Goal: Information Seeking & Learning: Compare options

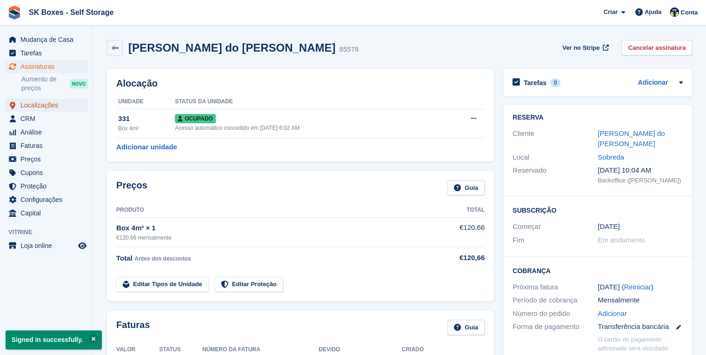
click at [31, 107] on span "Localizações" at bounding box center [48, 105] width 56 height 13
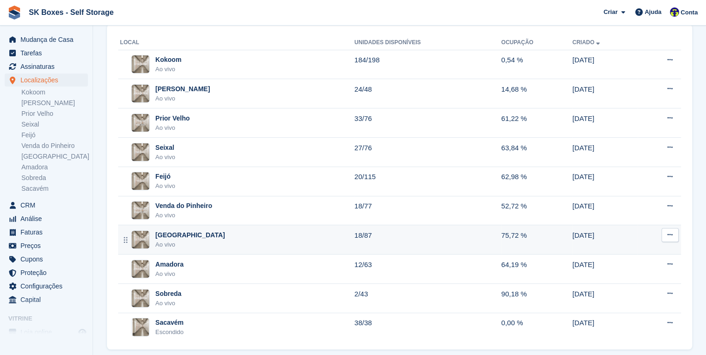
scroll to position [66, 0]
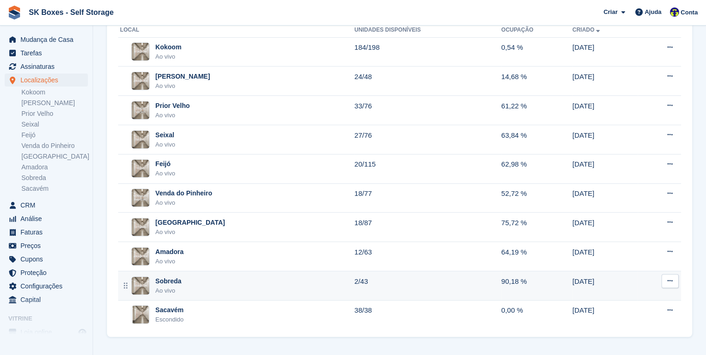
click at [170, 290] on div "Ao vivo" at bounding box center [168, 290] width 26 height 9
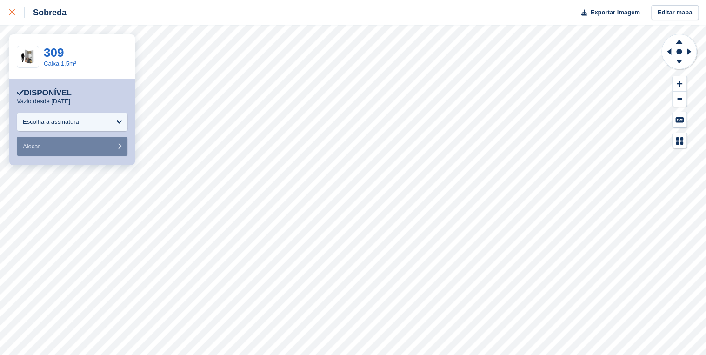
click at [12, 14] on icon at bounding box center [12, 12] width 6 height 6
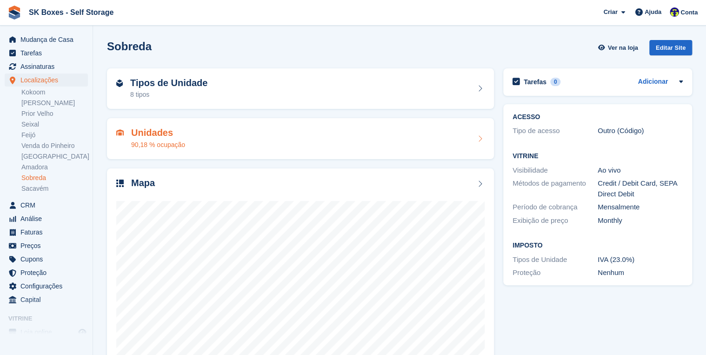
click at [160, 128] on h2 "Unidades" at bounding box center [158, 133] width 54 height 11
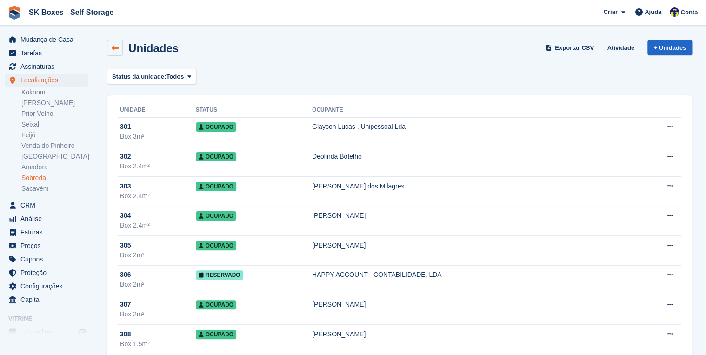
click at [111, 48] on link at bounding box center [115, 48] width 16 height 16
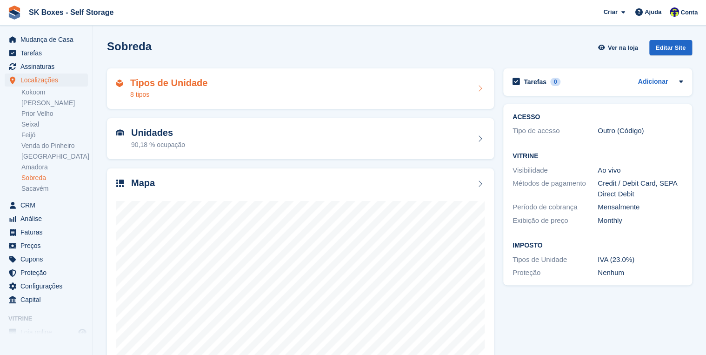
click at [224, 90] on div "Tipos de Unidade 8 tipos" at bounding box center [300, 89] width 369 height 22
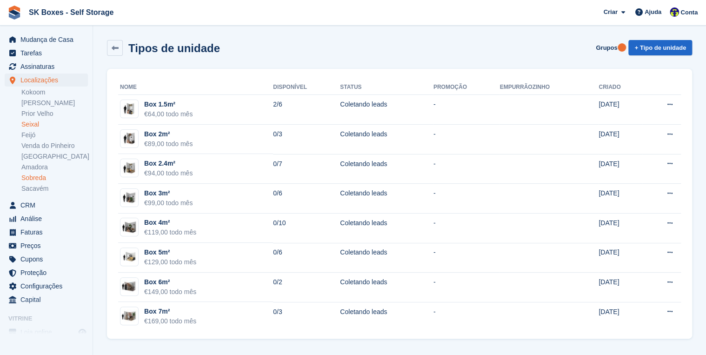
click at [34, 124] on link "Seixal" at bounding box center [54, 124] width 67 height 9
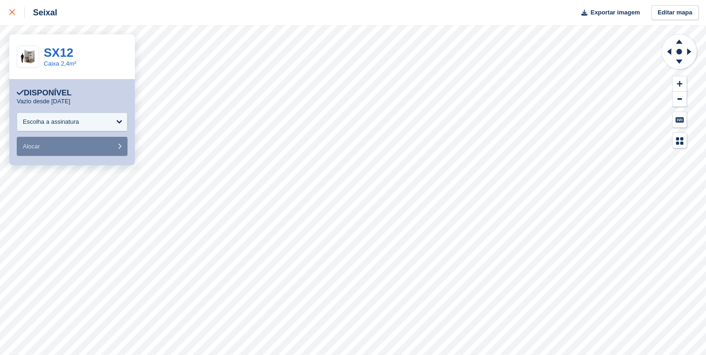
click at [11, 14] on icon at bounding box center [12, 12] width 6 height 6
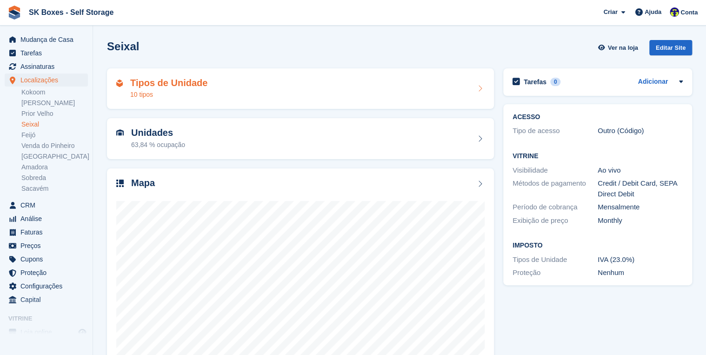
click at [145, 76] on div "Tipos de Unidade 10 tipos" at bounding box center [300, 88] width 387 height 41
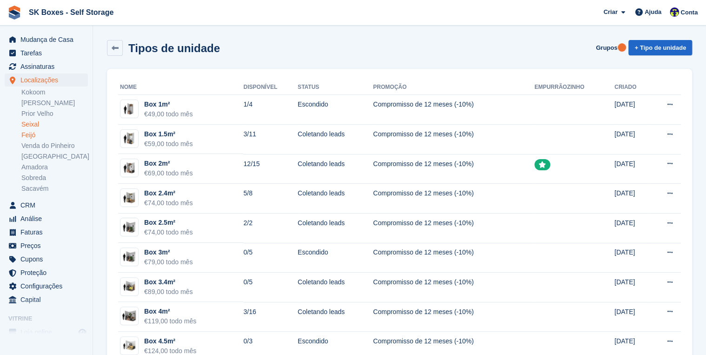
click at [31, 137] on link "Feijó" at bounding box center [54, 135] width 67 height 9
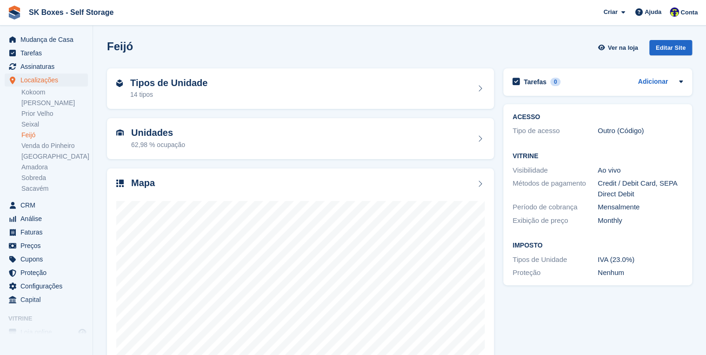
click at [31, 136] on link "Feijó" at bounding box center [54, 135] width 67 height 9
click at [193, 198] on div at bounding box center [300, 283] width 369 height 186
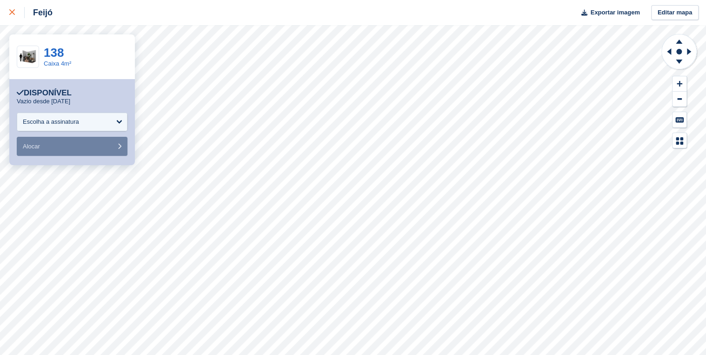
click at [12, 11] on icon at bounding box center [12, 12] width 6 height 6
